Goal: Task Accomplishment & Management: Manage account settings

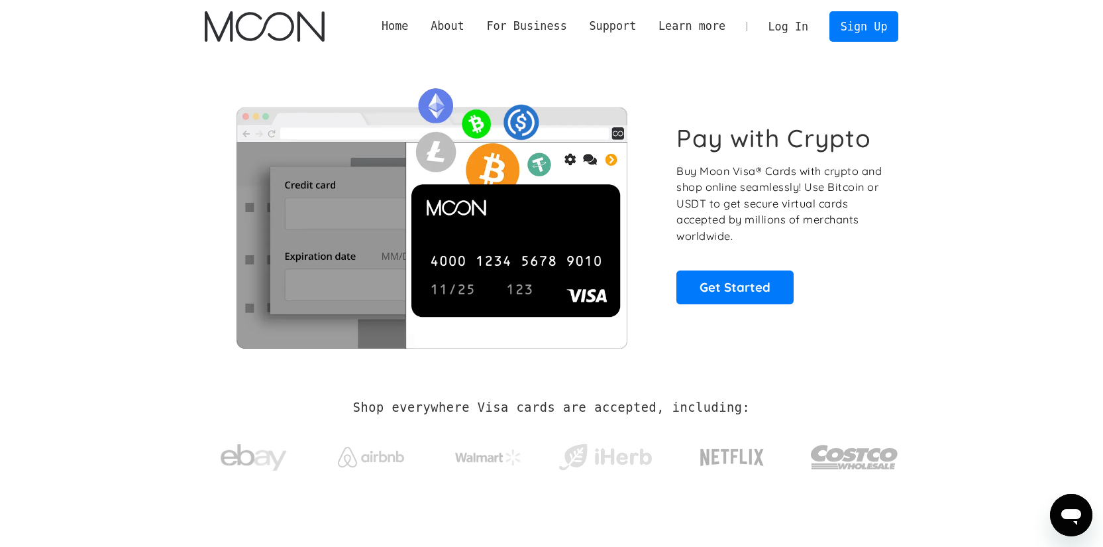
click at [802, 27] on link "Log In" at bounding box center [788, 26] width 62 height 29
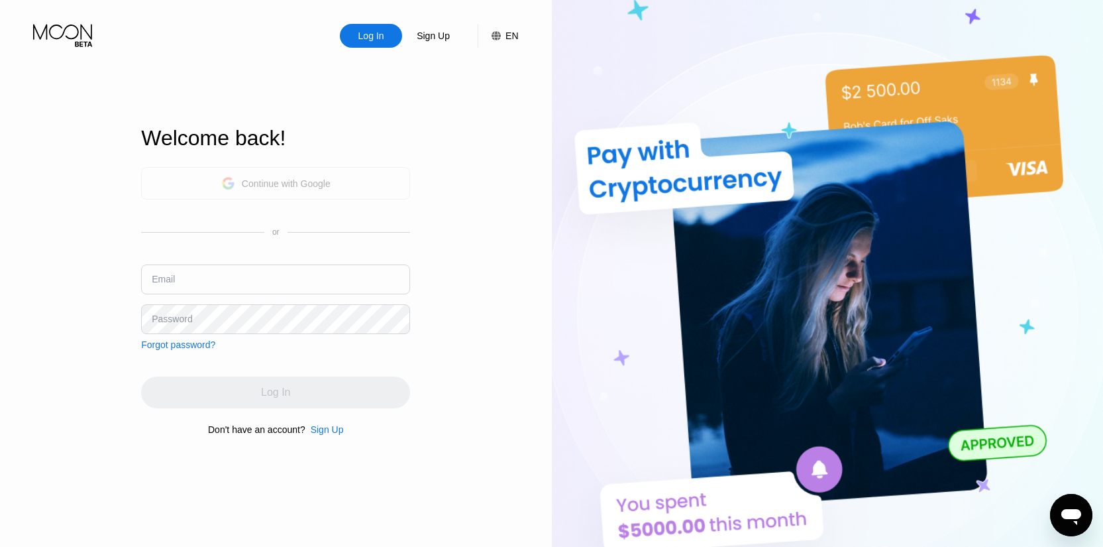
click at [270, 180] on div "Continue with Google" at bounding box center [286, 183] width 89 height 11
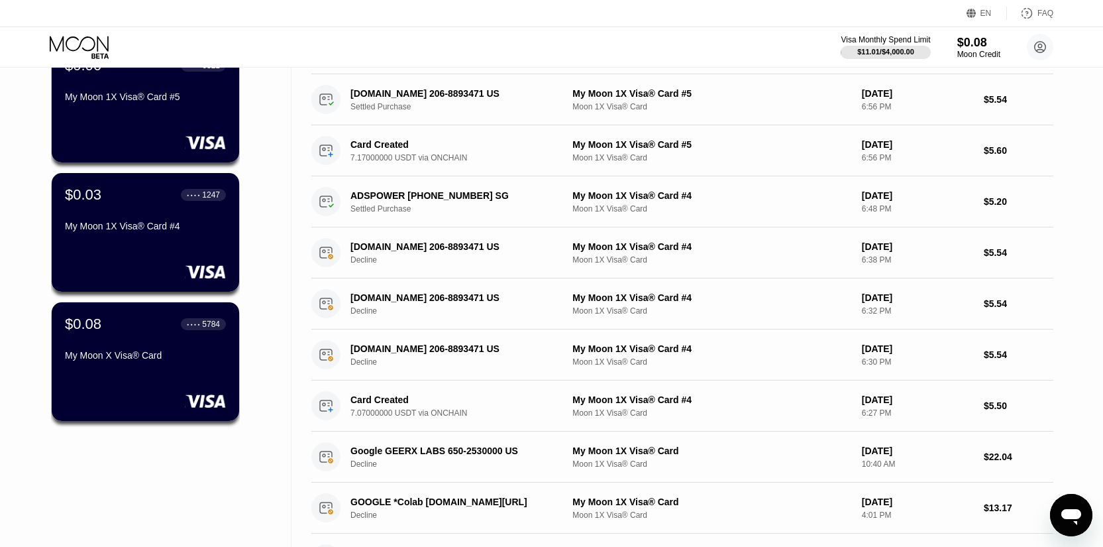
scroll to position [133, 0]
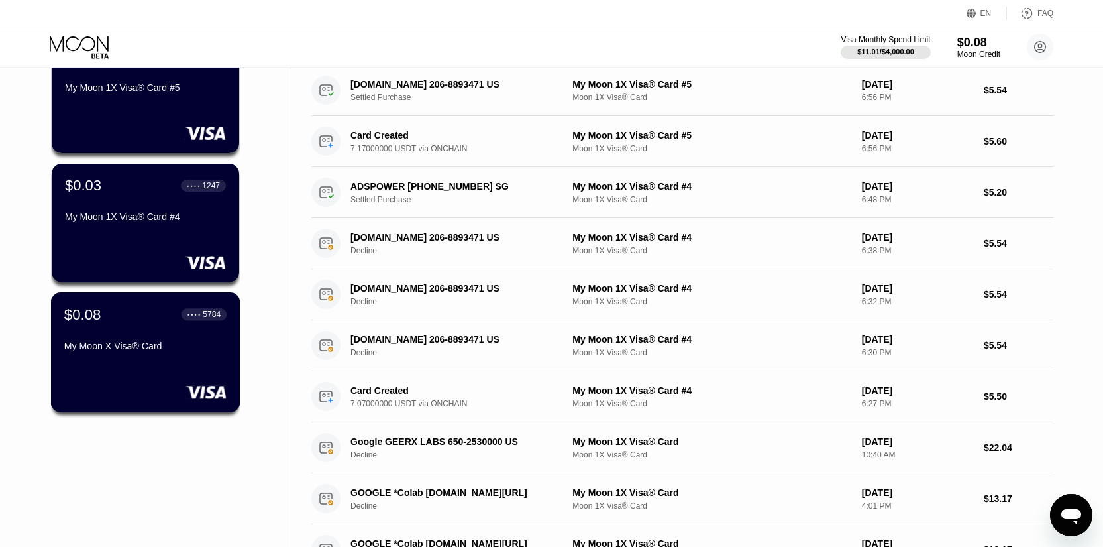
click at [150, 323] on div "$0.08 ● ● ● ● 5784" at bounding box center [145, 314] width 162 height 17
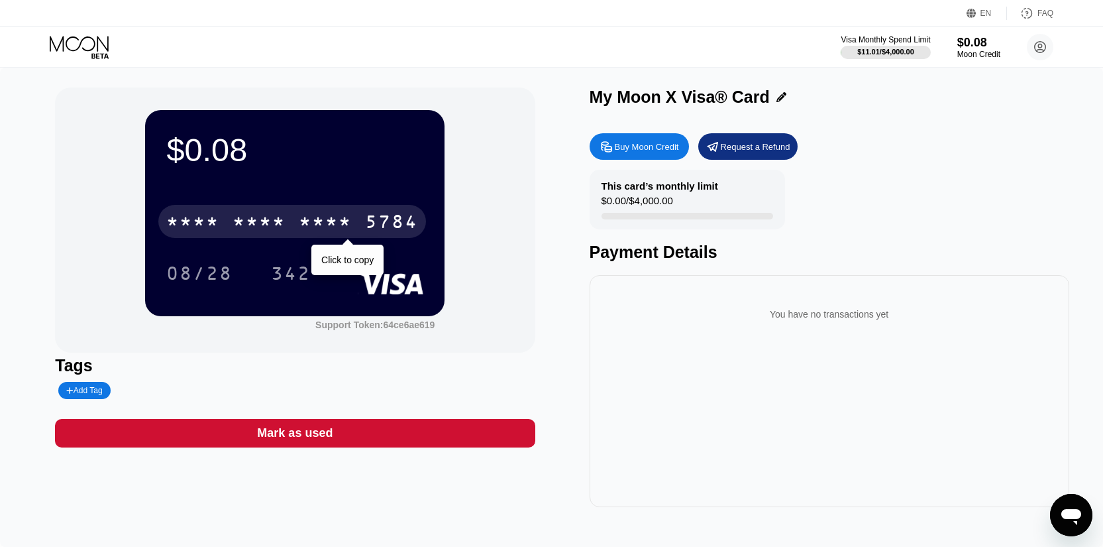
click at [374, 225] on div "5784" at bounding box center [391, 223] width 53 height 21
